Goal: Task Accomplishment & Management: Manage account settings

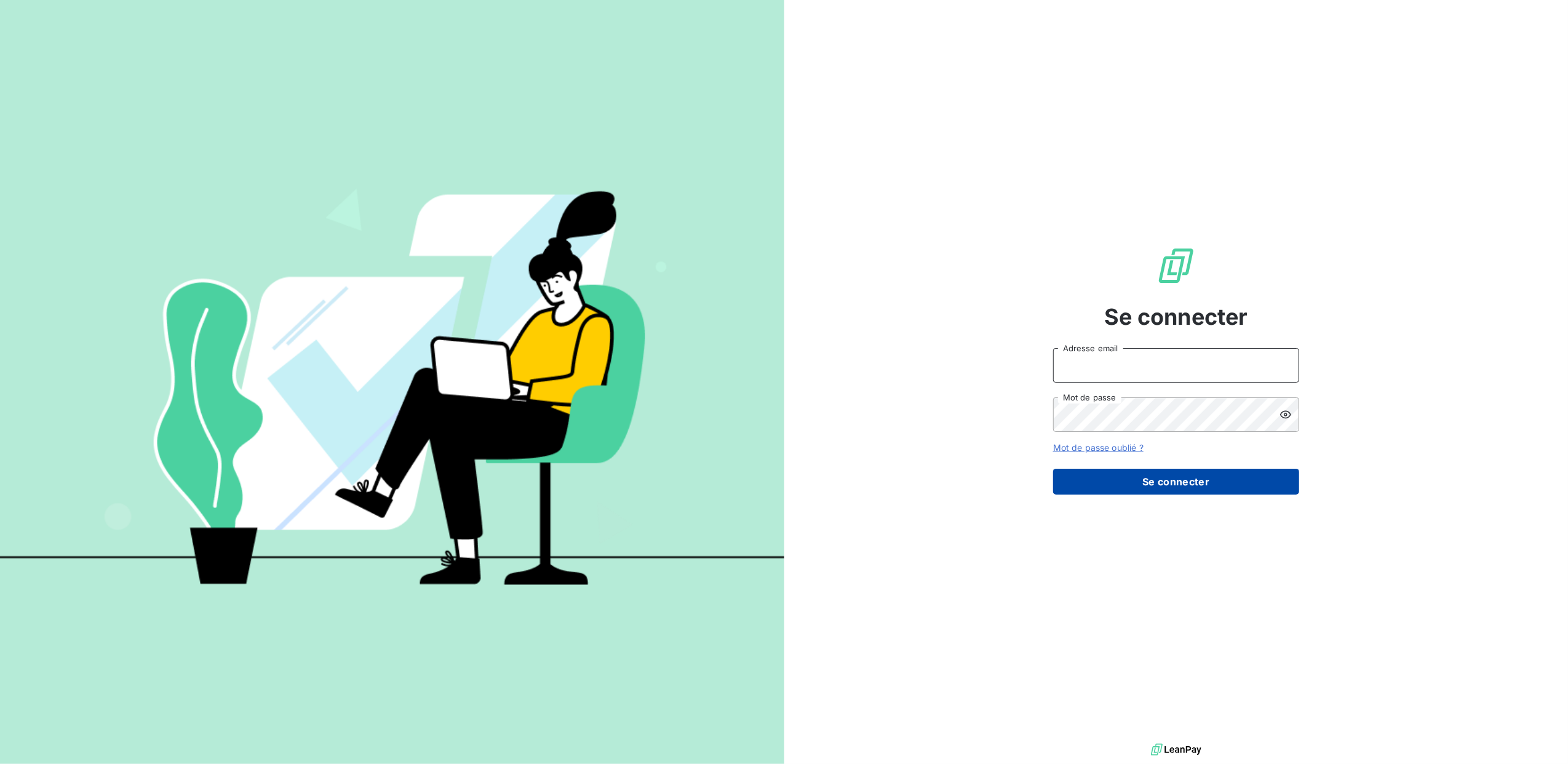
type input "[EMAIL_ADDRESS][DOMAIN_NAME]"
click at [1115, 475] on button "Se connecter" at bounding box center [1177, 482] width 246 height 26
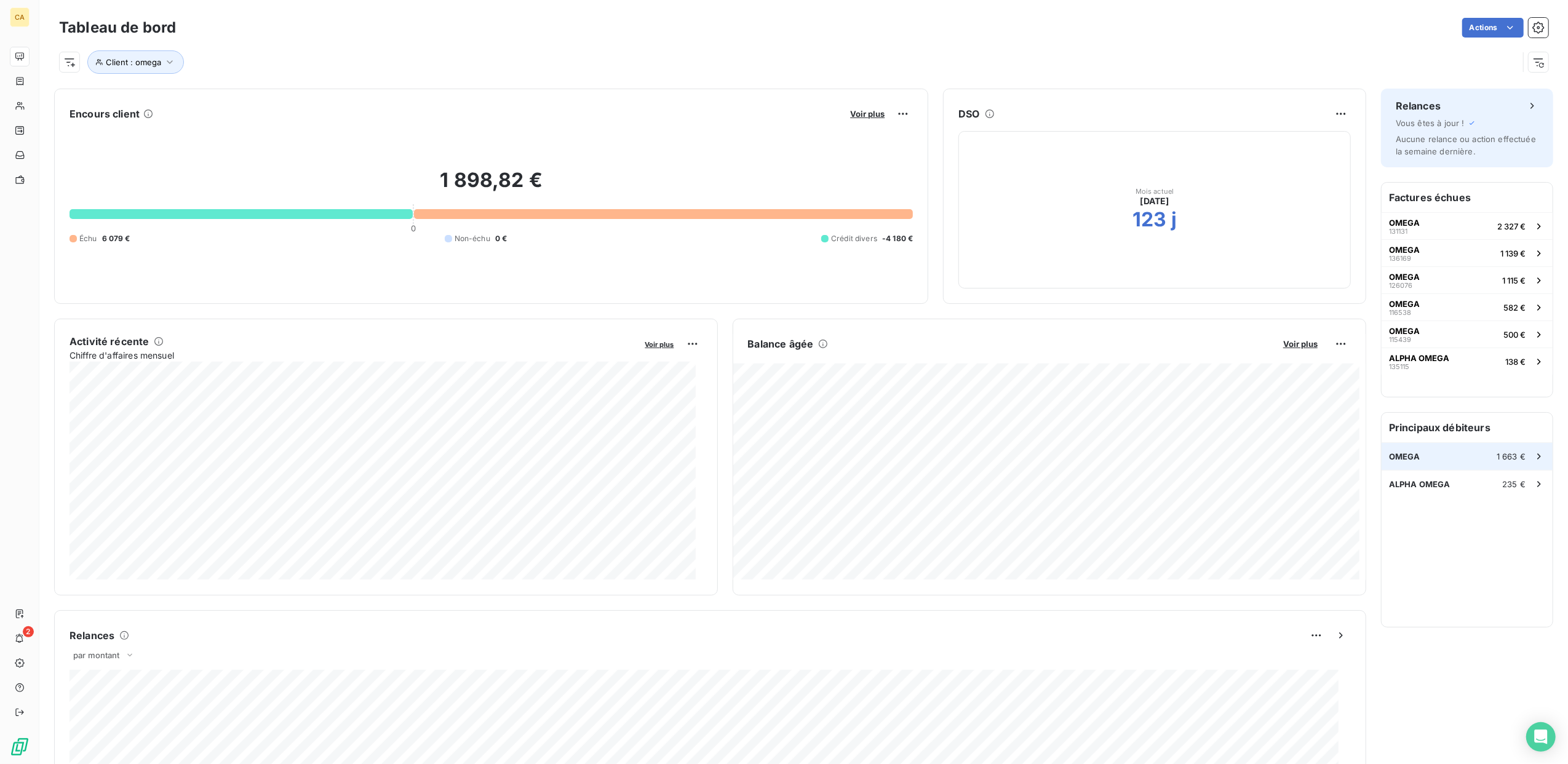
click at [1399, 458] on span "OMEGA" at bounding box center [1405, 457] width 31 height 10
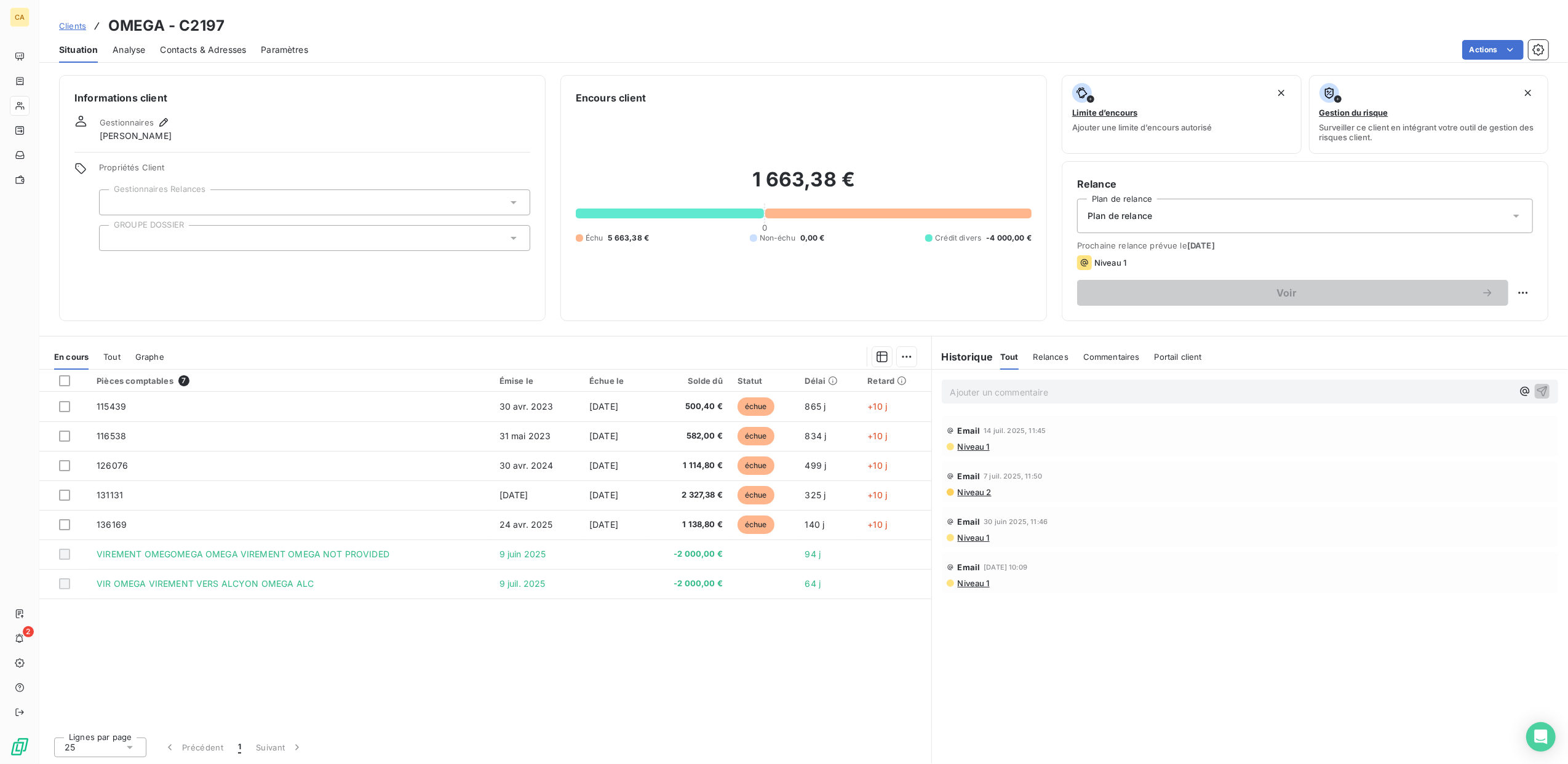
click at [355, 331] on div "Informations client Gestionnaires [PERSON_NAME] Propriétés Client Gestionnaires…" at bounding box center [803, 416] width 1529 height 697
click at [504, 40] on div "Actions" at bounding box center [936, 49] width 1225 height 20
